Goal: Feedback & Contribution: Leave review/rating

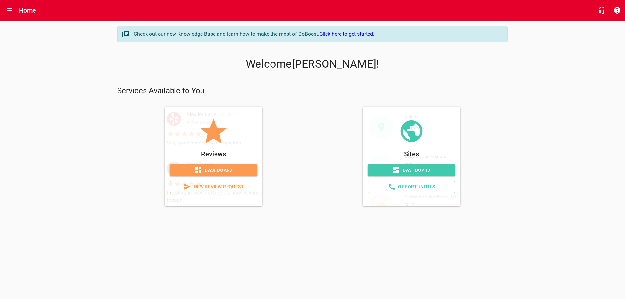
click at [219, 170] on span "Dashboard" at bounding box center [214, 170] width 78 height 8
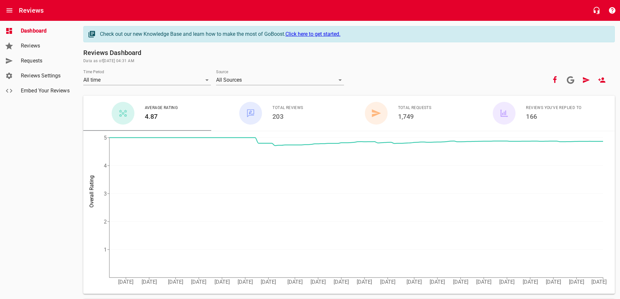
click at [32, 63] on span "Requests" at bounding box center [45, 61] width 49 height 8
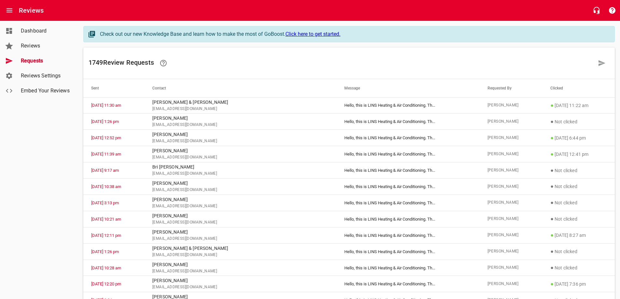
click at [225, 62] on h6 "1749 Review Request s" at bounding box center [342, 63] width 506 height 16
click at [600, 62] on icon at bounding box center [602, 63] width 7 height 6
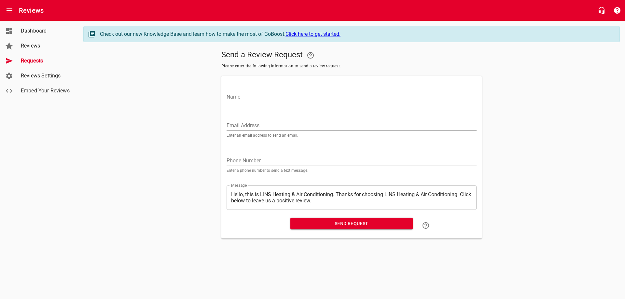
click at [244, 123] on input "Email Address" at bounding box center [352, 125] width 250 height 10
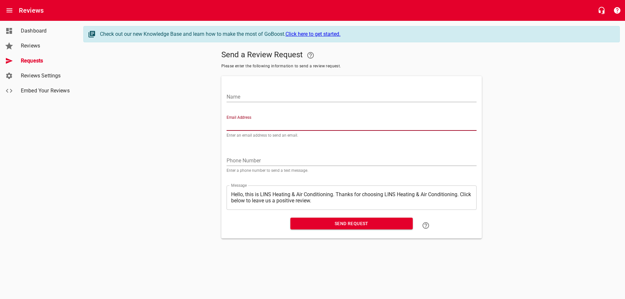
paste input "[EMAIL_ADDRESS][DOMAIN_NAME]"
type input "[EMAIL_ADDRESS][DOMAIN_NAME]"
click at [257, 98] on input "Name" at bounding box center [352, 97] width 250 height 10
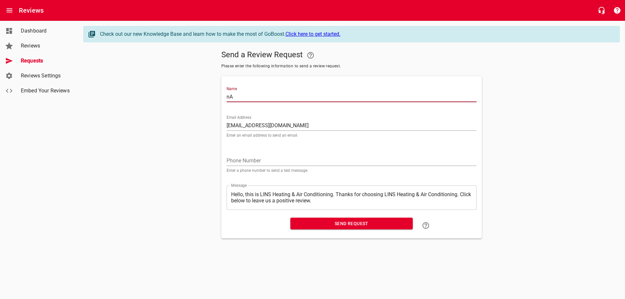
type input "n"
type input "[PERSON_NAME]"
click at [341, 221] on span "Send Request" at bounding box center [352, 224] width 112 height 8
